Goal: Information Seeking & Learning: Find specific fact

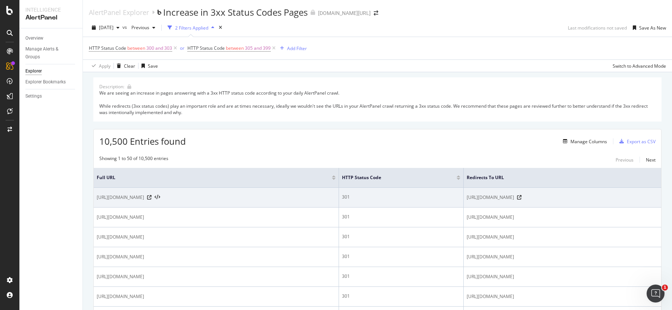
drag, startPoint x: 93, startPoint y: 200, endPoint x: 244, endPoint y: 197, distance: 150.6
click at [244, 197] on td "[URL][DOMAIN_NAME]" at bounding box center [216, 198] width 245 height 20
copy span "[URL][DOMAIN_NAME]"
